Goal: Obtain resource: Obtain resource

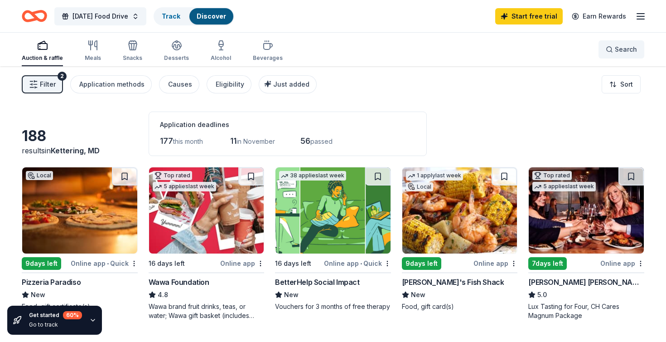
click at [622, 43] on button "Search" at bounding box center [622, 49] width 46 height 18
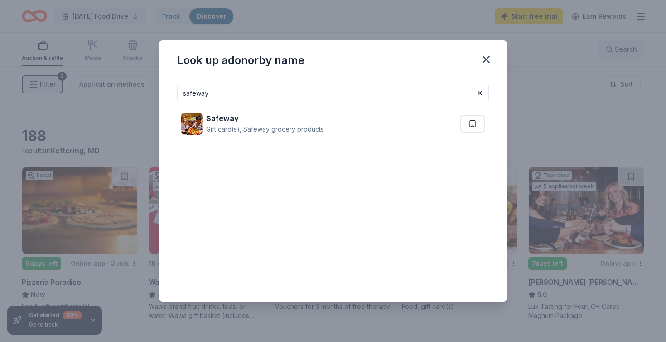
type input "safeway"
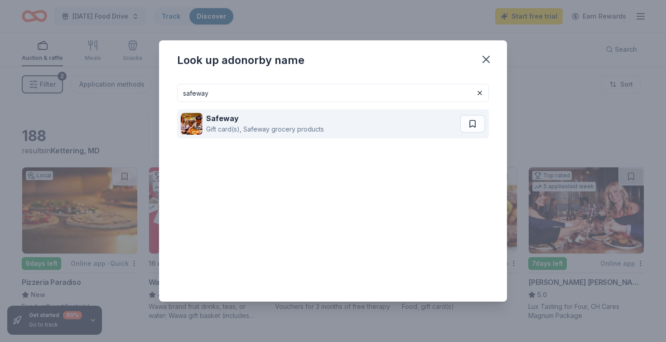
click at [327, 127] on div "Safeway Gift card(s), Safeway grocery products" at bounding box center [320, 123] width 279 height 29
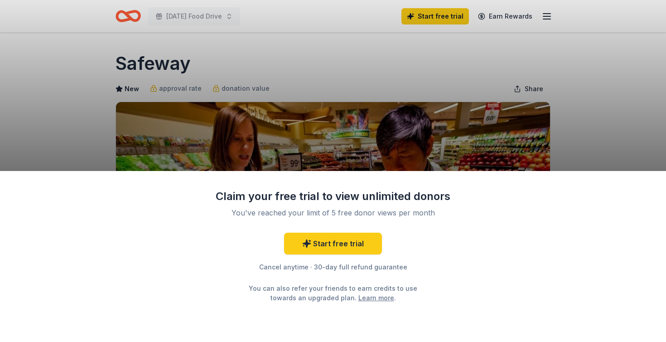
click at [490, 331] on div "Claim your free trial to view unlimited donors You've reached your limit of 5 f…" at bounding box center [333, 256] width 666 height 171
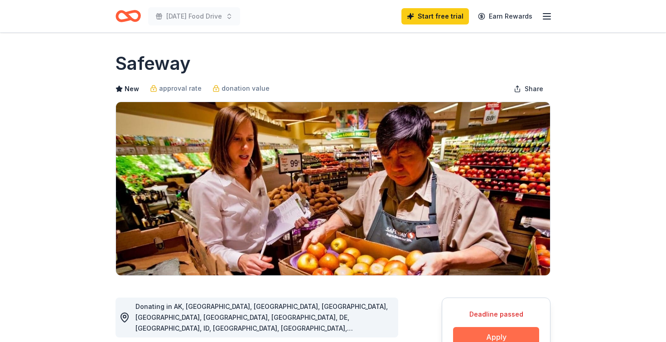
click at [502, 331] on button "Apply" at bounding box center [496, 337] width 86 height 20
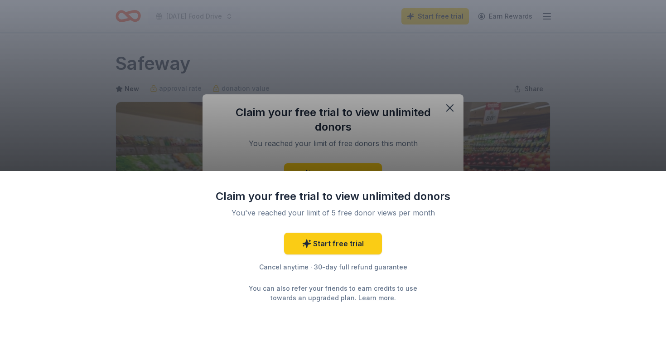
click at [462, 129] on div "Claim your free trial to view unlimited donors You've reached your limit of 5 f…" at bounding box center [333, 171] width 666 height 342
click at [456, 102] on div "Claim your free trial to view unlimited donors You've reached your limit of 5 f…" at bounding box center [333, 171] width 666 height 342
